Goal: Task Accomplishment & Management: Manage account settings

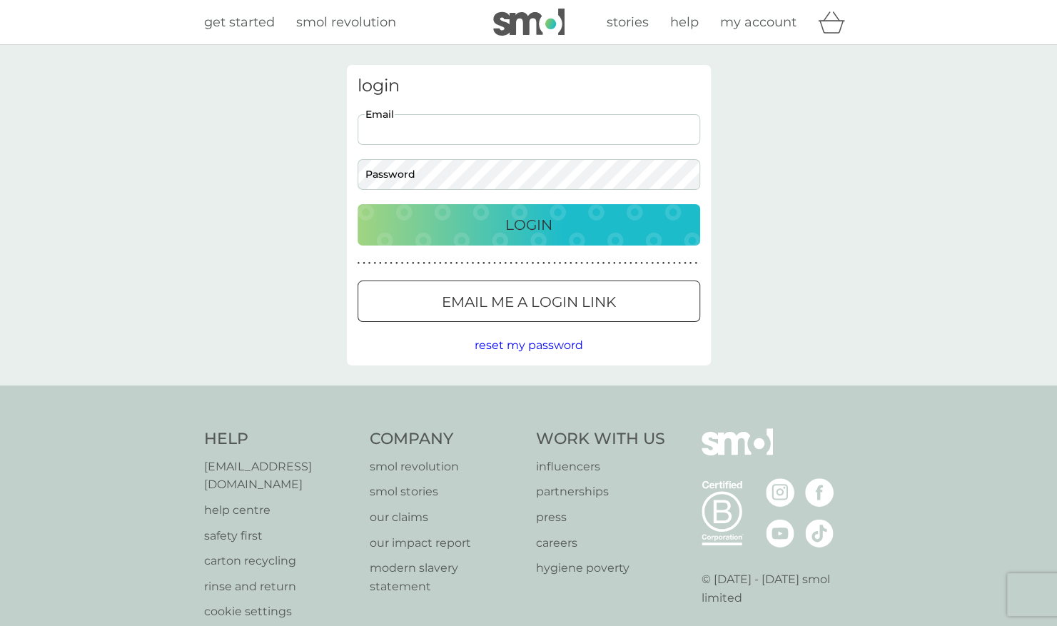
click at [603, 128] on input "Email" at bounding box center [529, 129] width 343 height 31
type input "[EMAIL_ADDRESS][DOMAIN_NAME]"
click at [779, 160] on div "login [EMAIL_ADDRESS][DOMAIN_NAME] Email Password Login ● ● ● ● ● ● ● ● ● ● ● ●…" at bounding box center [528, 215] width 1057 height 341
click at [358, 204] on button "Login" at bounding box center [529, 224] width 343 height 41
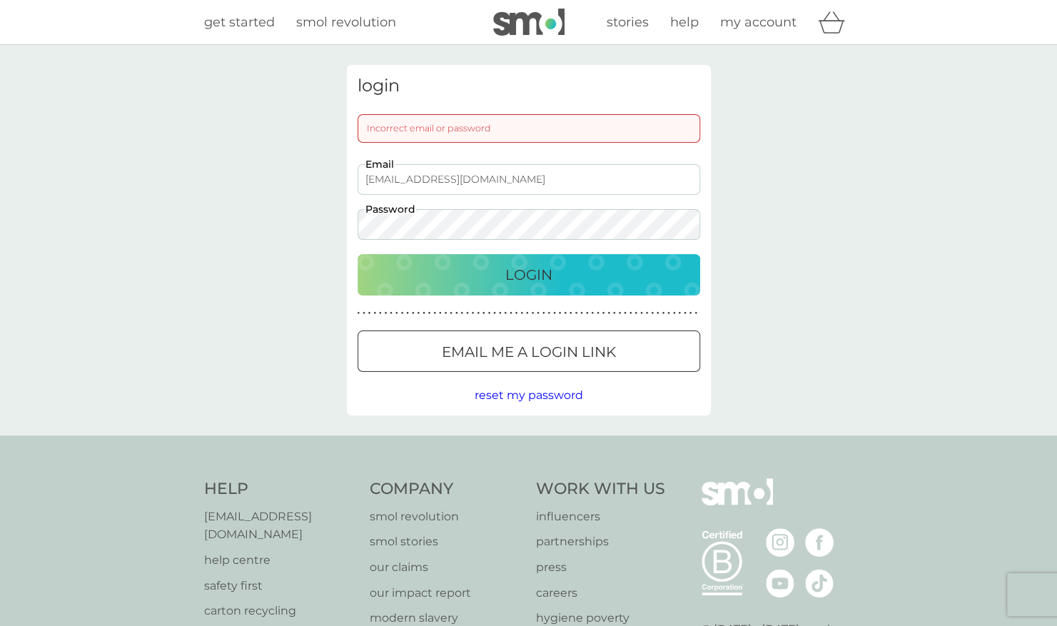
click at [358, 254] on button "Login" at bounding box center [529, 274] width 343 height 41
click at [307, 230] on div "login Incorrect email or password [EMAIL_ADDRESS][DOMAIN_NAME] Email Password L…" at bounding box center [528, 240] width 1057 height 390
click at [358, 254] on button "Login" at bounding box center [529, 274] width 343 height 41
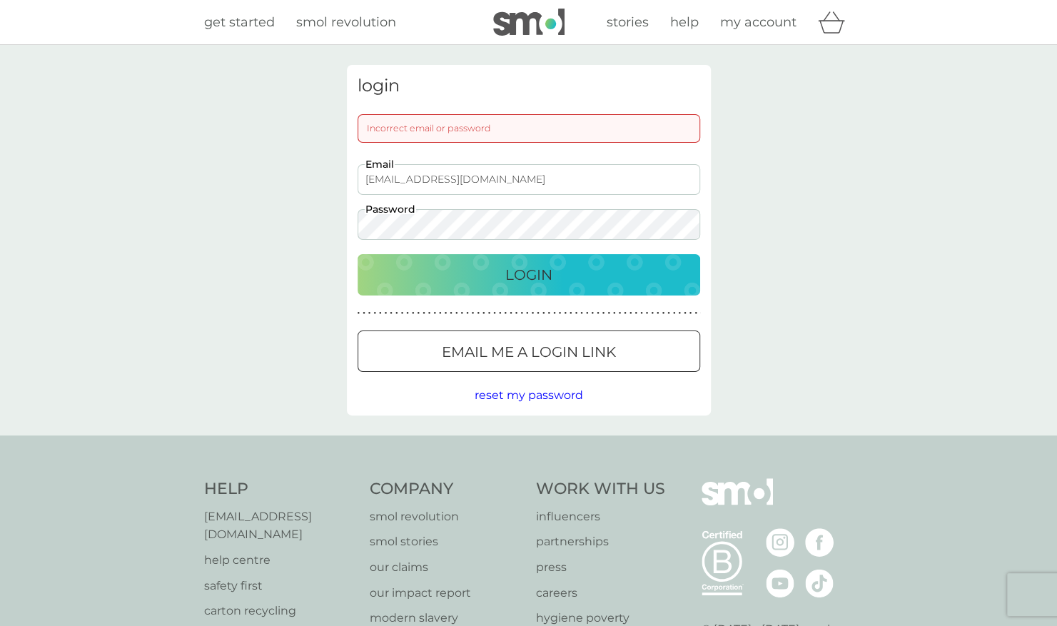
click at [254, 200] on div "login Incorrect email or password [EMAIL_ADDRESS][DOMAIN_NAME] Email Password L…" at bounding box center [528, 240] width 1057 height 390
click at [428, 283] on div "Login" at bounding box center [529, 274] width 314 height 23
click at [579, 352] on p "Email me a login link" at bounding box center [529, 352] width 174 height 23
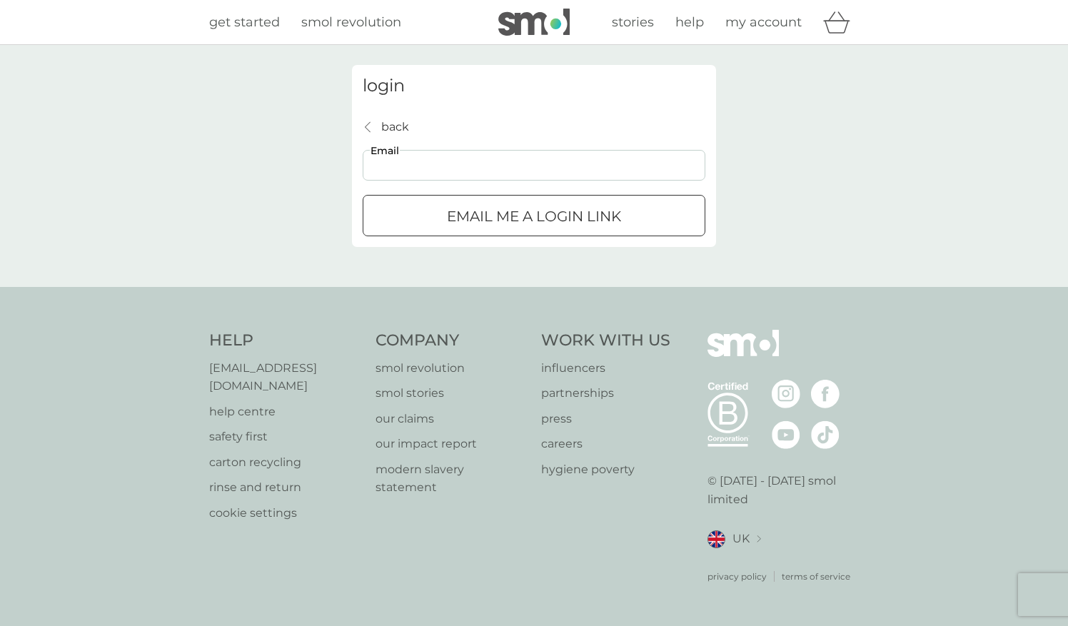
click at [520, 170] on input "Email" at bounding box center [534, 165] width 343 height 31
type input "[EMAIL_ADDRESS][DOMAIN_NAME]"
click at [605, 221] on p "Email me a login link" at bounding box center [534, 216] width 174 height 23
